Goal: Information Seeking & Learning: Understand process/instructions

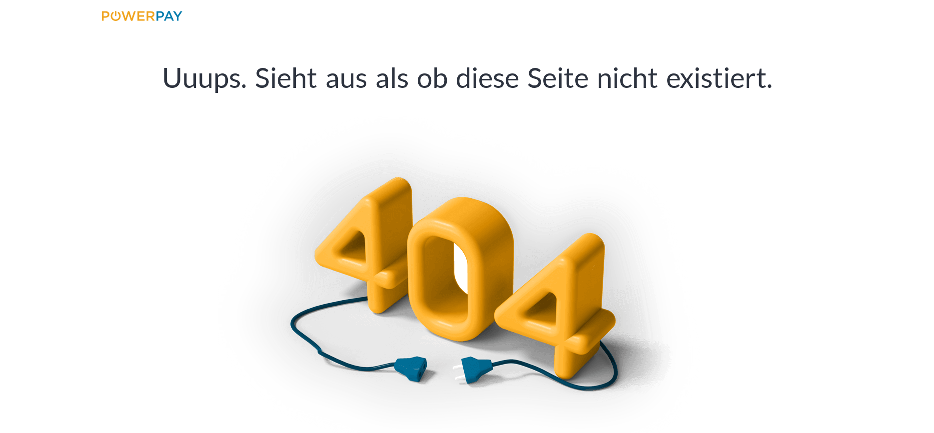
click at [159, 17] on img at bounding box center [142, 16] width 80 height 10
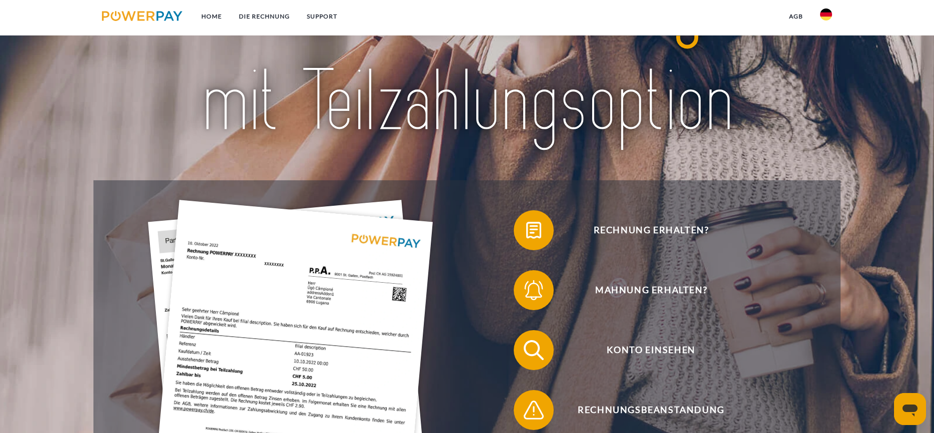
scroll to position [150, 0]
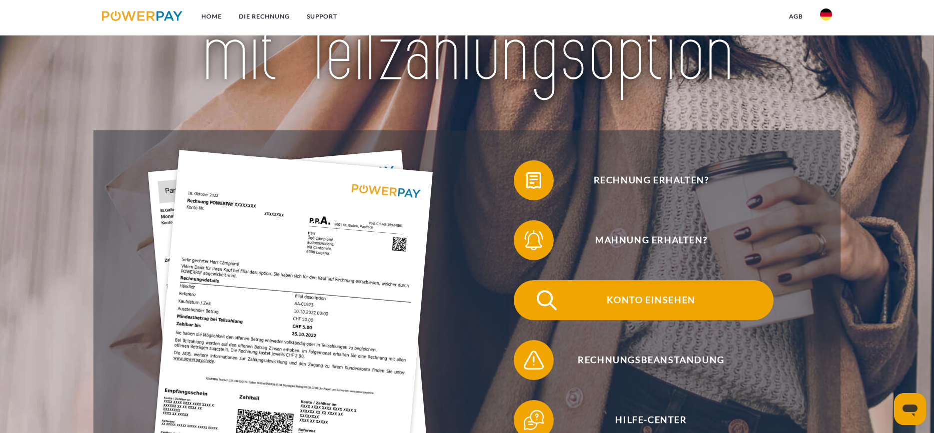
click at [629, 305] on span "Konto einsehen" at bounding box center [651, 300] width 245 height 40
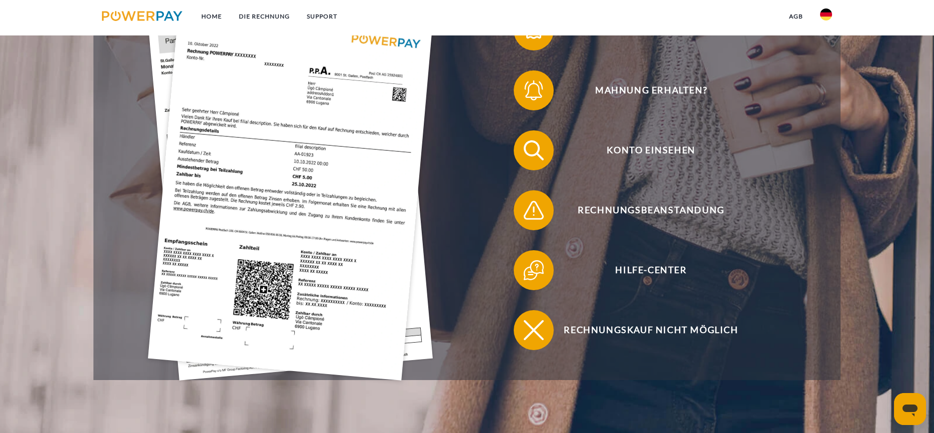
scroll to position [200, 0]
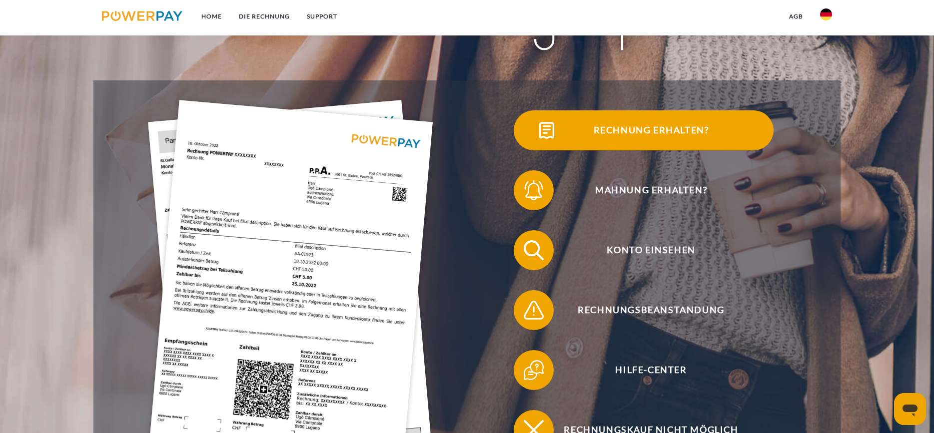
click at [646, 129] on span "Rechnung erhalten?" at bounding box center [651, 130] width 245 height 40
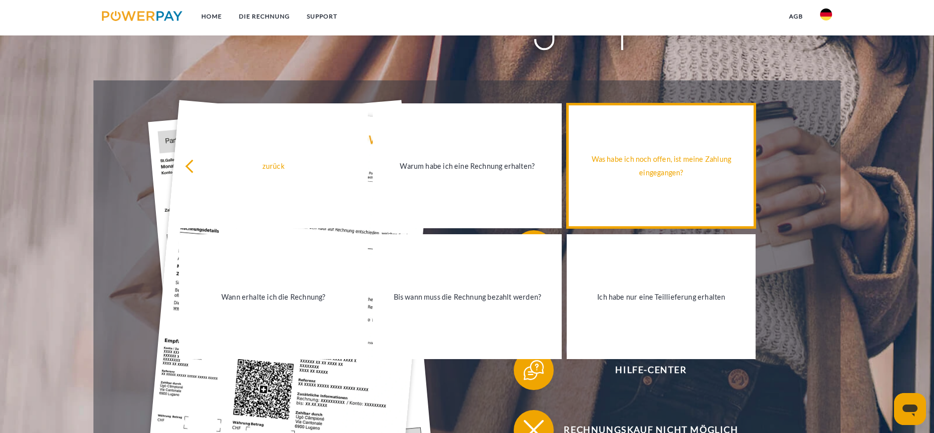
click at [663, 174] on div "Was habe ich noch offen, ist meine Zahlung eingegangen?" at bounding box center [661, 165] width 177 height 27
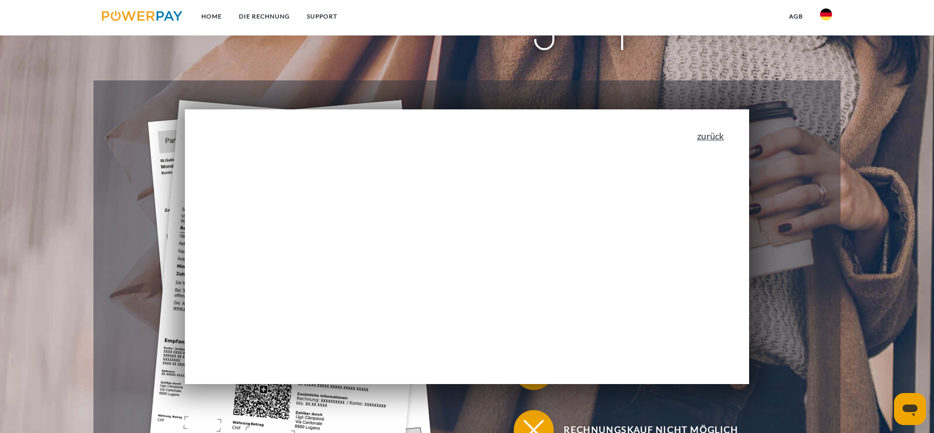
click at [724, 136] on link "zurück" at bounding box center [710, 135] width 26 height 9
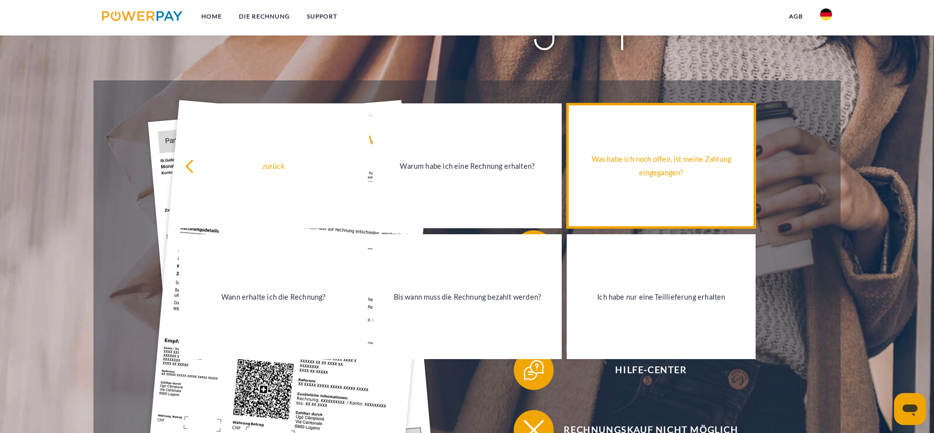
click at [627, 161] on div "Was habe ich noch offen, ist meine Zahlung eingegangen?" at bounding box center [661, 165] width 177 height 27
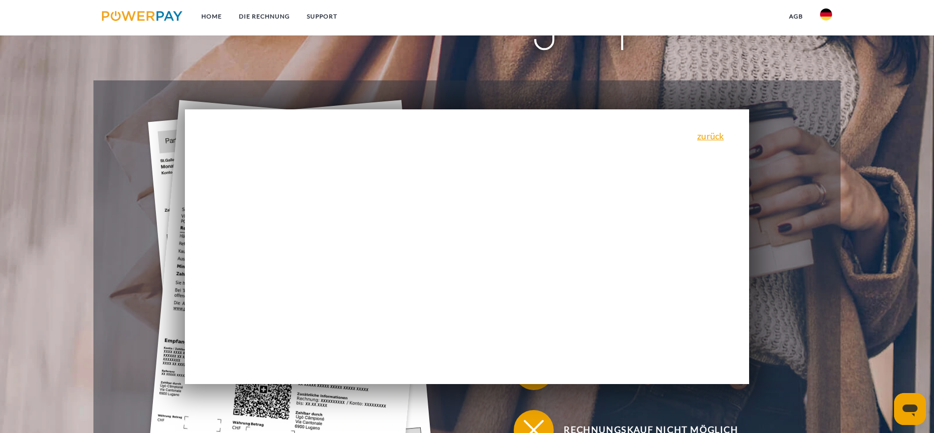
click at [429, 212] on div "zurück Warum habe ich eine Rechnung erhalten? POWERPAY ist der Rechnungsherstel…" at bounding box center [467, 246] width 564 height 275
click at [351, 292] on div "zurück Warum habe ich eine Rechnung erhalten? POWERPAY ist der Rechnungsherstel…" at bounding box center [467, 246] width 564 height 275
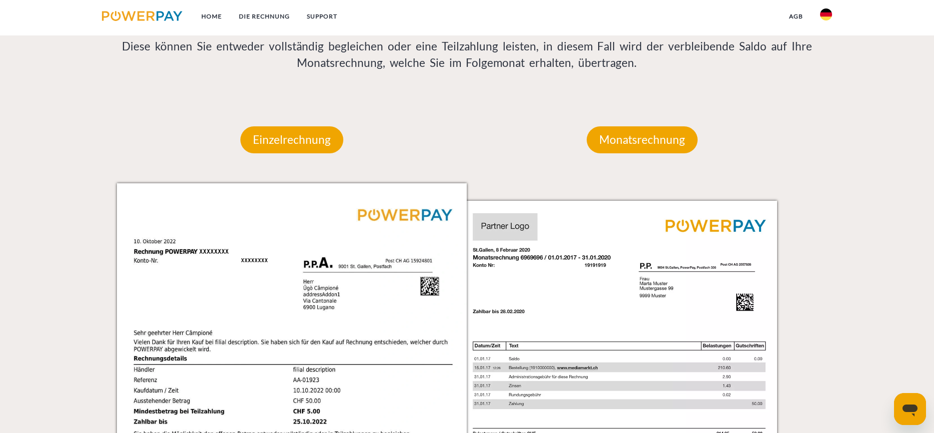
scroll to position [950, 0]
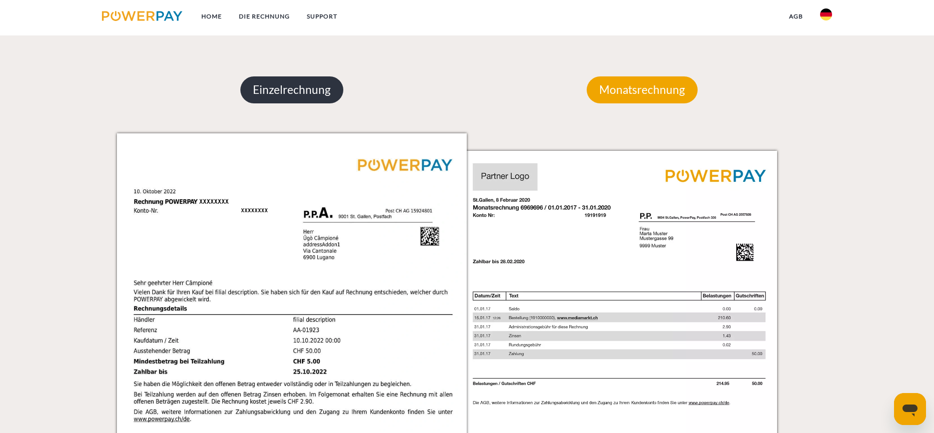
click at [296, 93] on p "Einzelrechnung" at bounding box center [291, 89] width 103 height 27
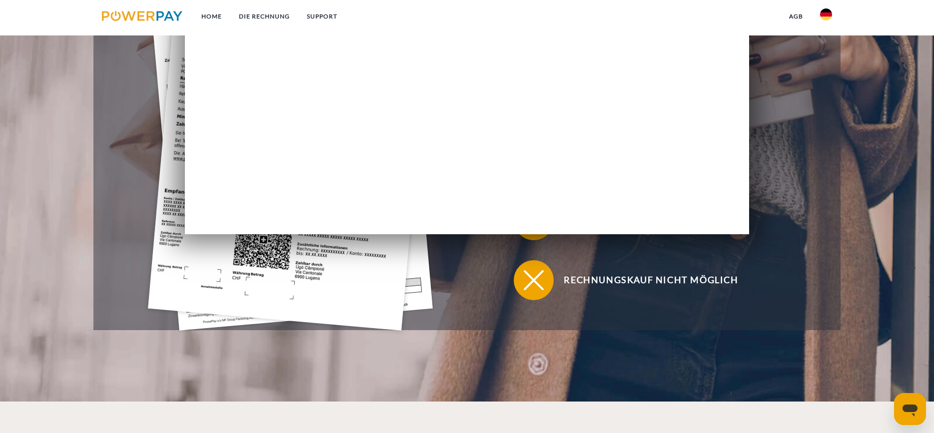
scroll to position [300, 0]
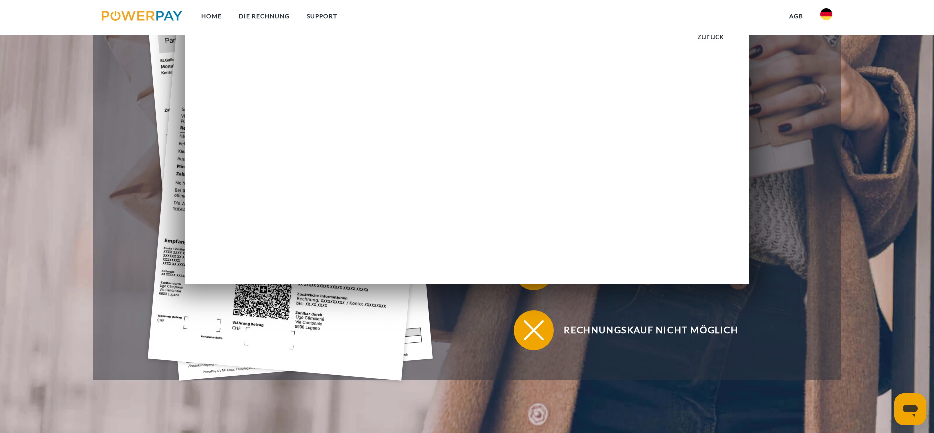
click at [718, 39] on link "zurück" at bounding box center [710, 35] width 26 height 9
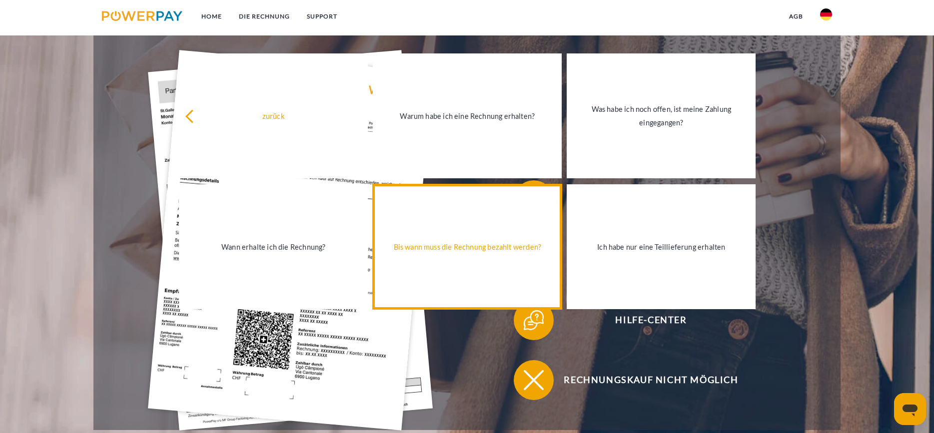
scroll to position [200, 0]
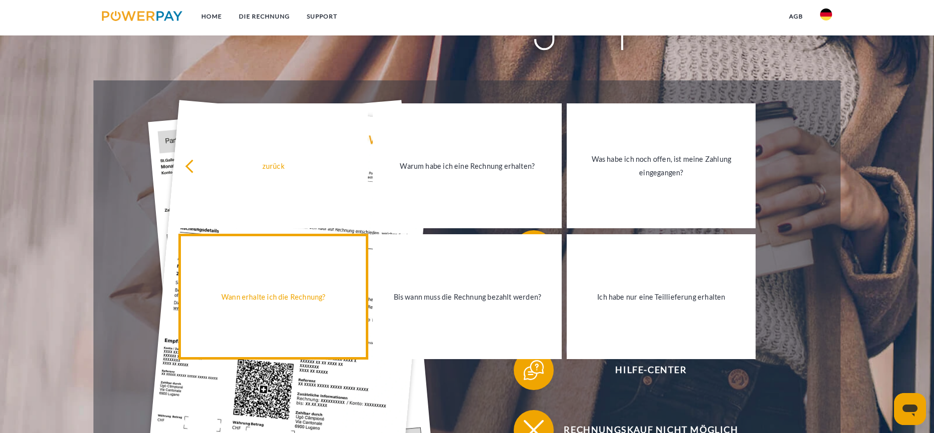
click at [300, 298] on div "Wann erhalte ich die Rechnung?" at bounding box center [273, 296] width 177 height 13
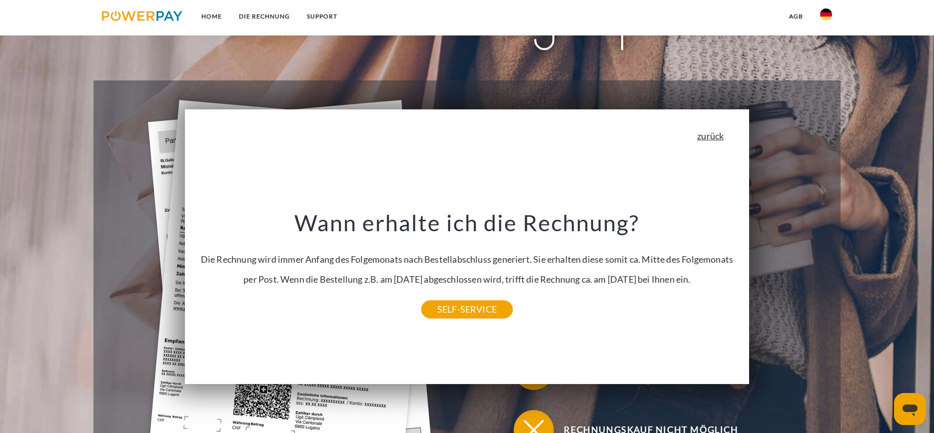
click at [714, 139] on link "zurück" at bounding box center [710, 135] width 26 height 9
